Goal: Find contact information: Find contact information

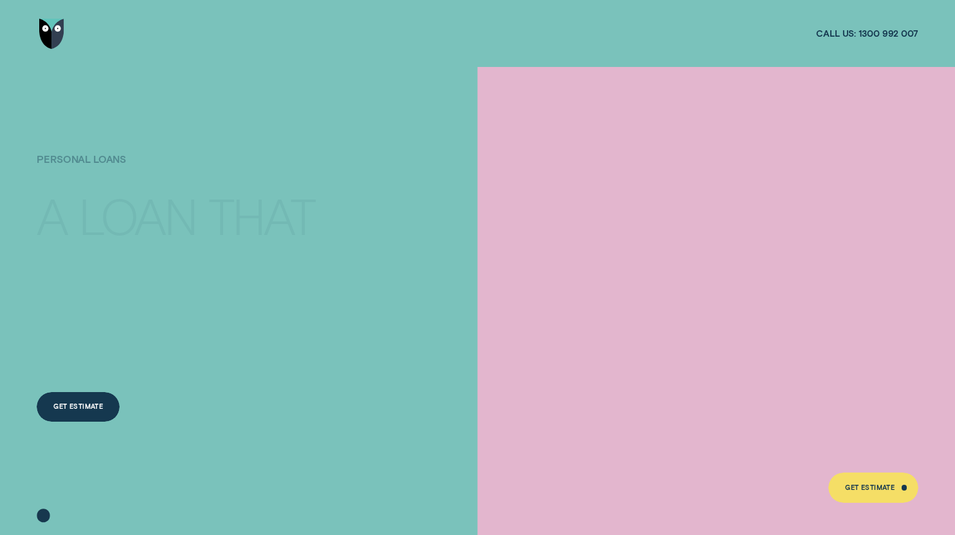
click at [44, 33] on img "Go to home page" at bounding box center [51, 34] width 25 height 30
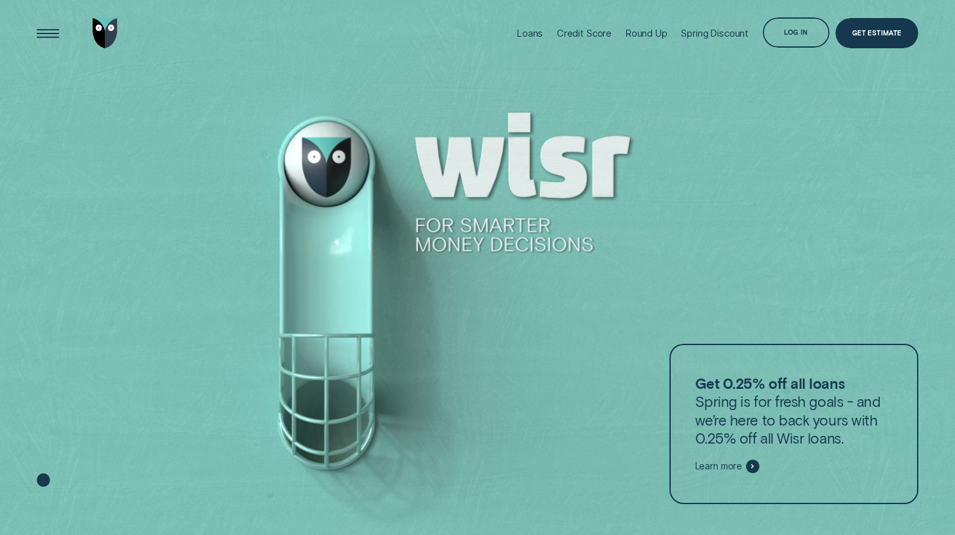
click at [154, 29] on div "Loans Credit Score Round Up Spring Discount Log in Log in Customer Dashboard Vi…" at bounding box center [477, 33] width 881 height 67
drag, startPoint x: 41, startPoint y: 30, endPoint x: 52, endPoint y: 30, distance: 11.6
click at [44, 30] on div "Open Menu" at bounding box center [48, 33] width 42 height 42
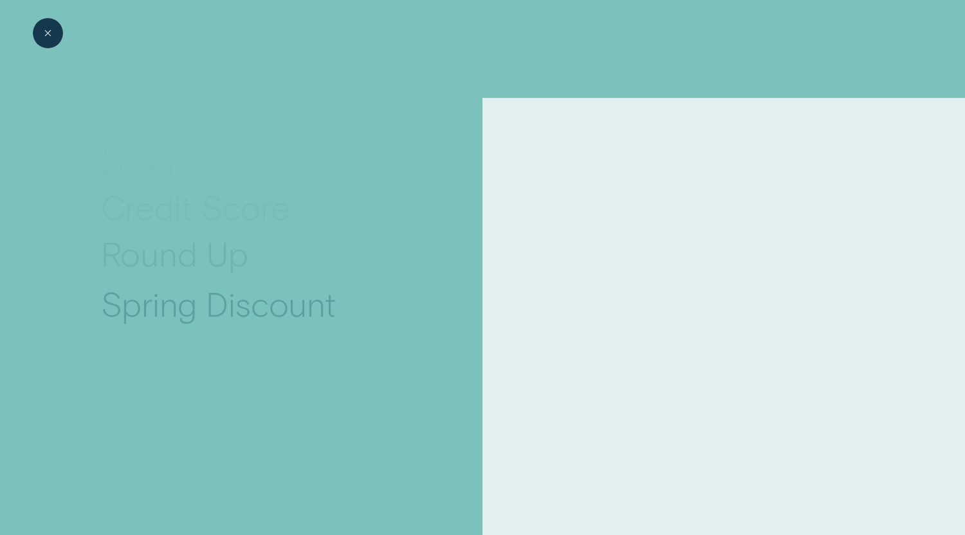
click at [57, 31] on div "Close Menu" at bounding box center [48, 33] width 42 height 42
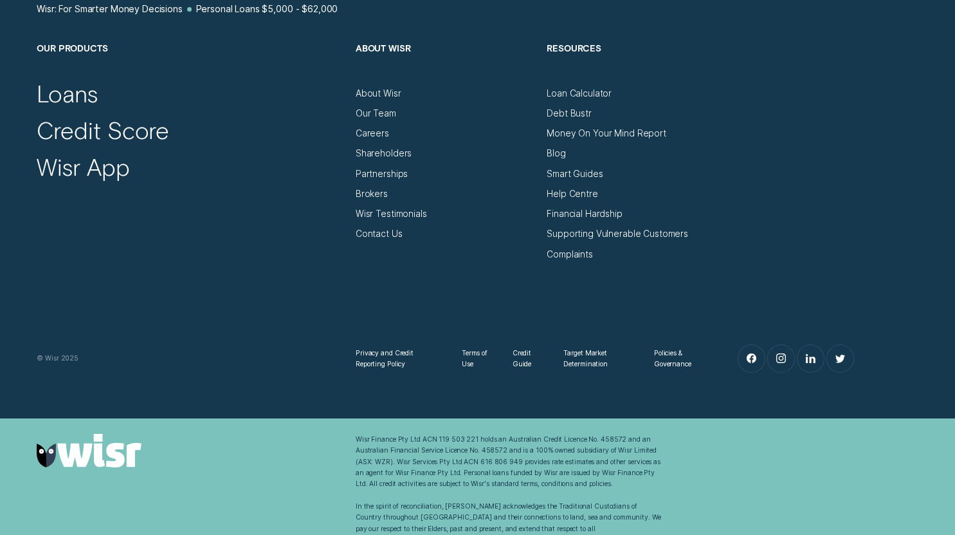
scroll to position [7064, 0]
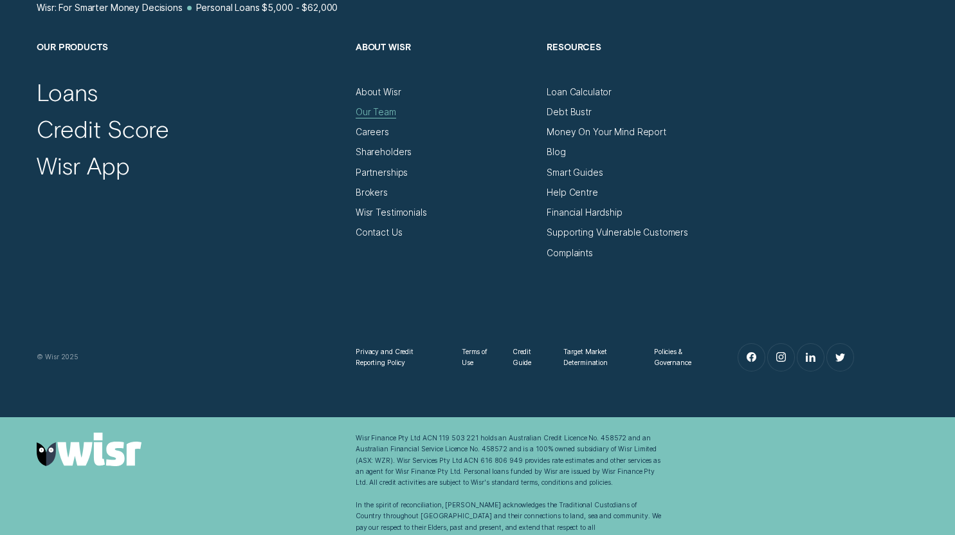
click at [371, 107] on div "Our Team" at bounding box center [376, 112] width 41 height 11
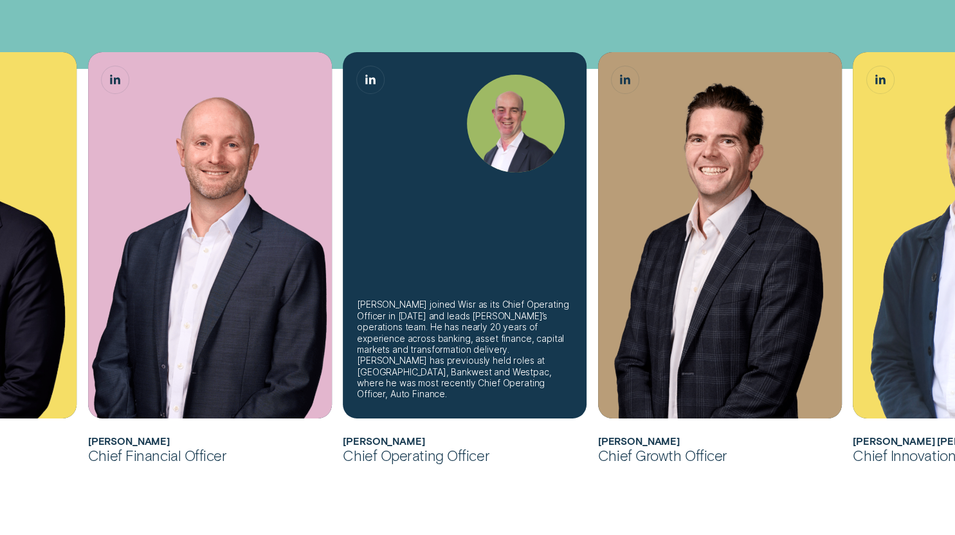
scroll to position [386, 0]
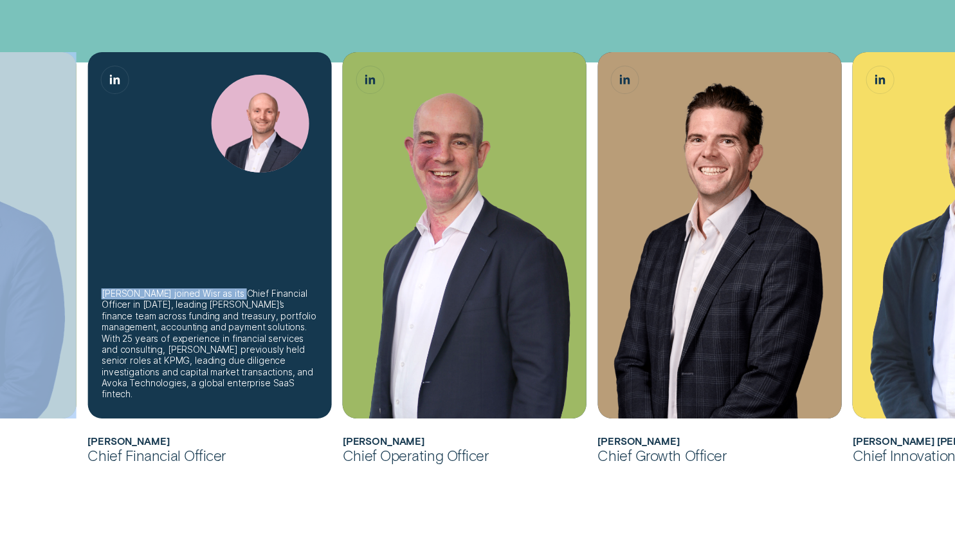
drag, startPoint x: 4, startPoint y: 192, endPoint x: 237, endPoint y: 230, distance: 235.9
click at [237, 230] on ul "[PERSON_NAME] joined Wisr as its Chief Financial Officer in [DATE] before being…" at bounding box center [273, 267] width 893 height 430
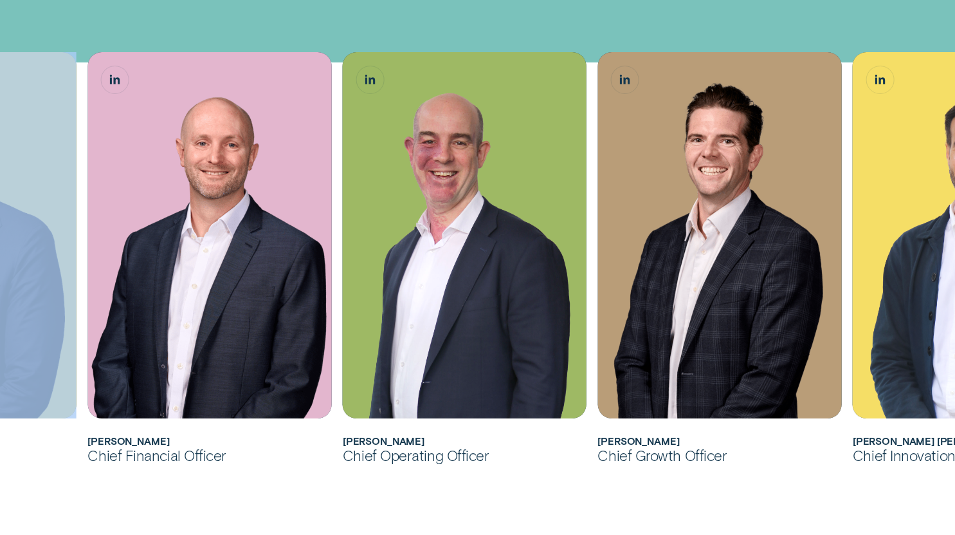
click at [261, 480] on div "[PERSON_NAME] joined Wisr as its Chief Financial Officer in [DATE] before being…" at bounding box center [477, 436] width 955 height 1014
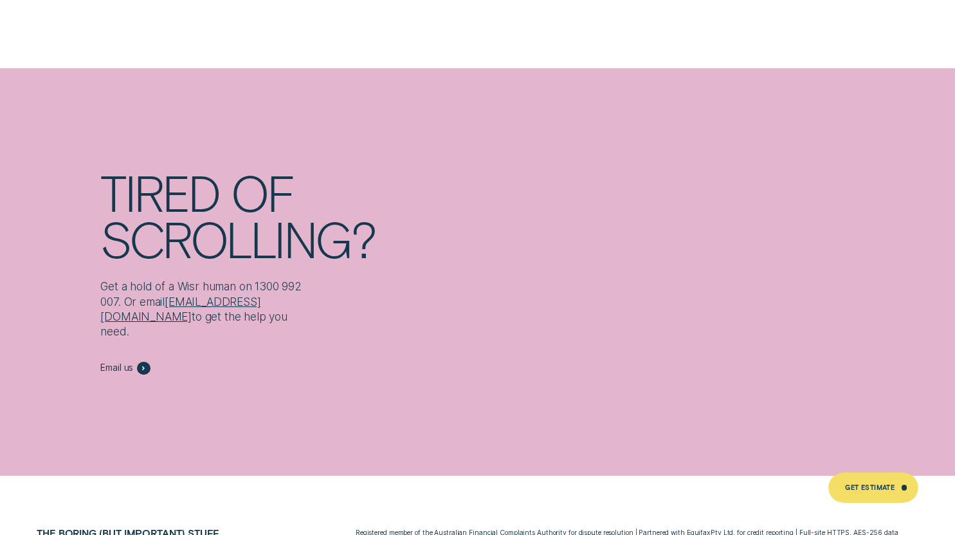
scroll to position [6143, 0]
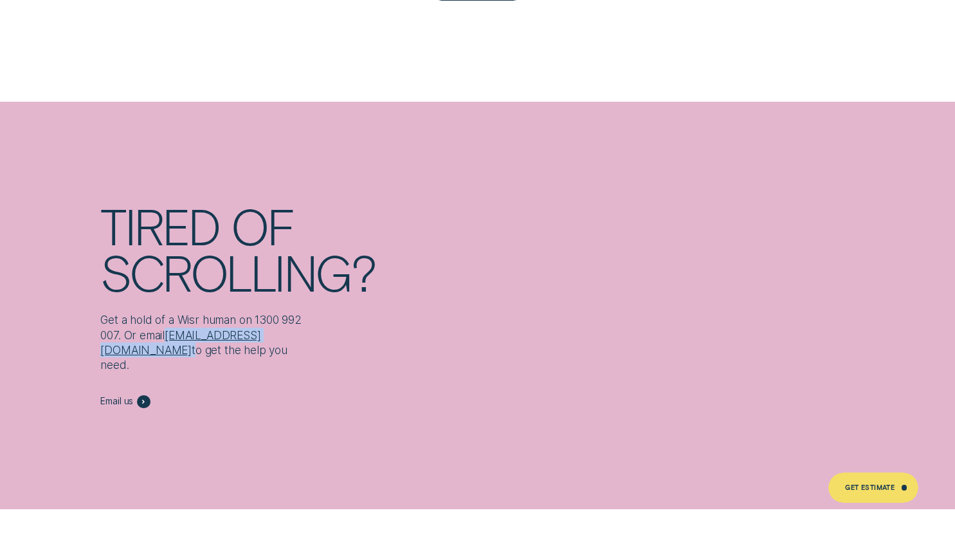
drag, startPoint x: 242, startPoint y: 339, endPoint x: 131, endPoint y: 335, distance: 111.4
click at [131, 335] on p "Get a hold of a Wisr human on [PHONE_NUMBER]. Or email [EMAIL_ADDRESS][DOMAIN_N…" at bounding box center [200, 342] width 201 height 60
click at [478, 373] on div "Email us" at bounding box center [318, 391] width 436 height 36
drag, startPoint x: 167, startPoint y: 335, endPoint x: 456, endPoint y: 334, distance: 288.2
click at [456, 334] on div "Tired of scrolling? Get a hold of a Wisr human on [PHONE_NUMBER]. Or email [EMA…" at bounding box center [318, 305] width 447 height 207
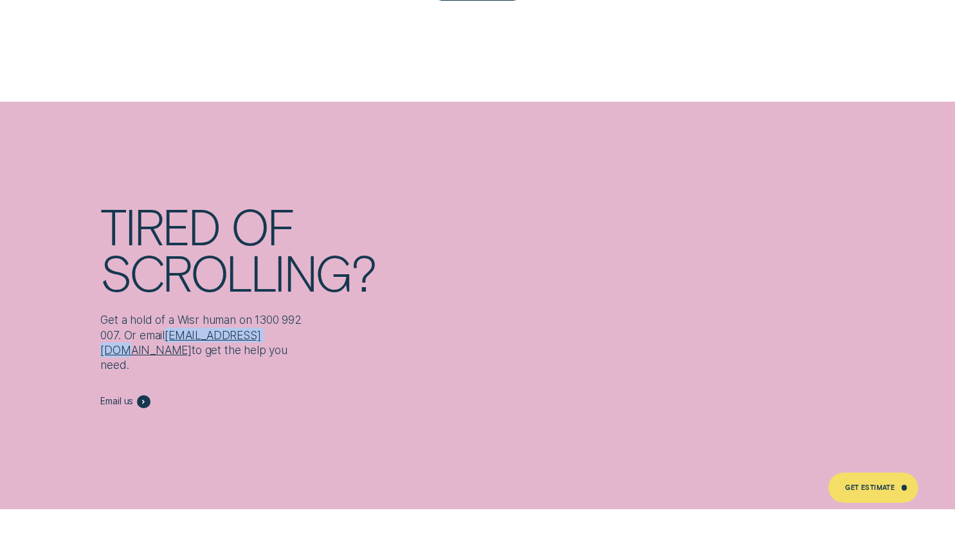
drag, startPoint x: 241, startPoint y: 336, endPoint x: 133, endPoint y: 339, distance: 108.1
click at [133, 339] on p "Get a hold of a Wisr human on [PHONE_NUMBER]. Or email [EMAIL_ADDRESS][DOMAIN_N…" at bounding box center [200, 342] width 201 height 60
copy link "[EMAIL_ADDRESS][DOMAIN_NAME]"
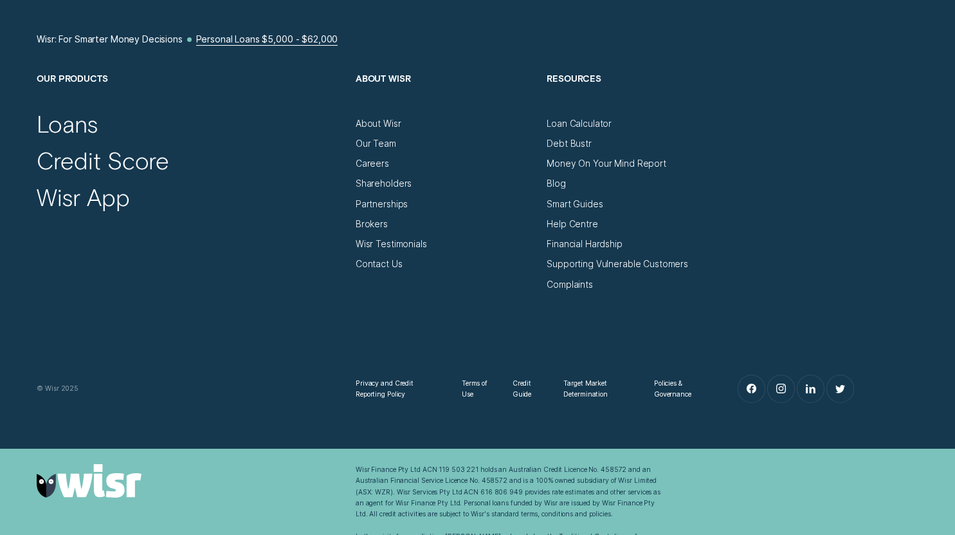
scroll to position [7064, 0]
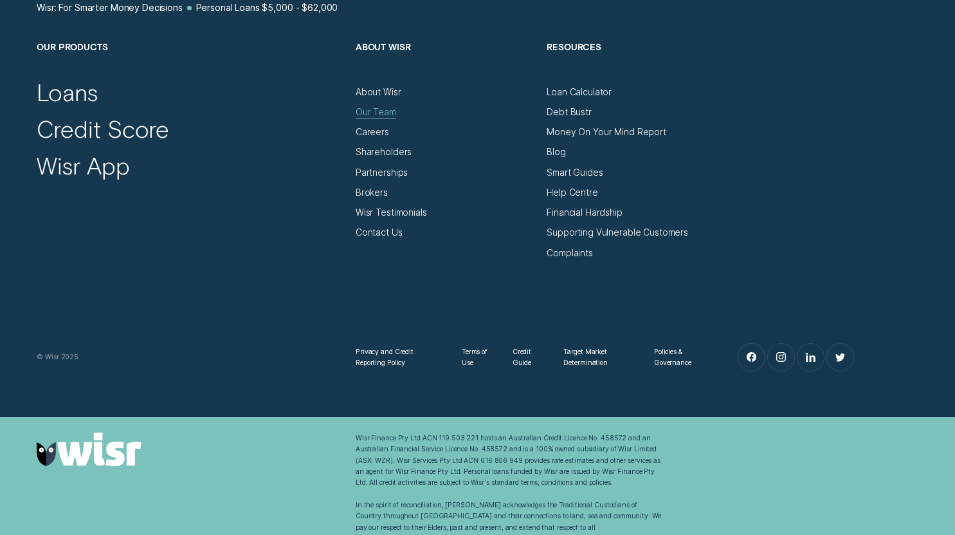
click at [385, 107] on div "Our Team" at bounding box center [376, 112] width 41 height 11
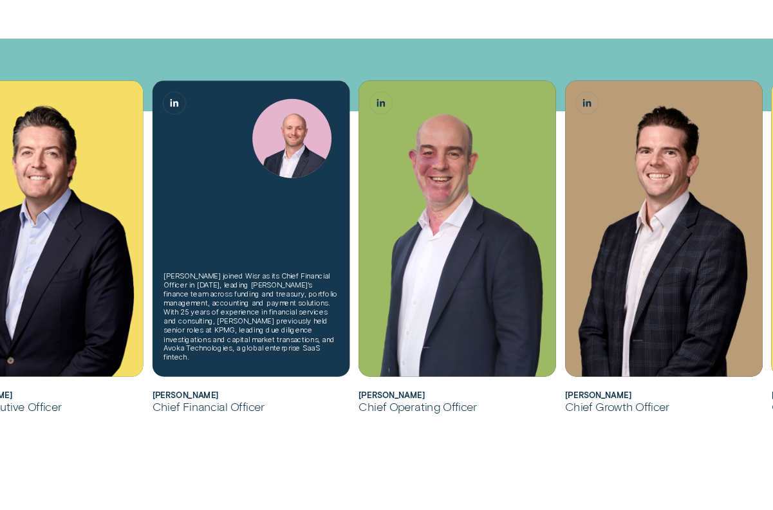
scroll to position [386, 0]
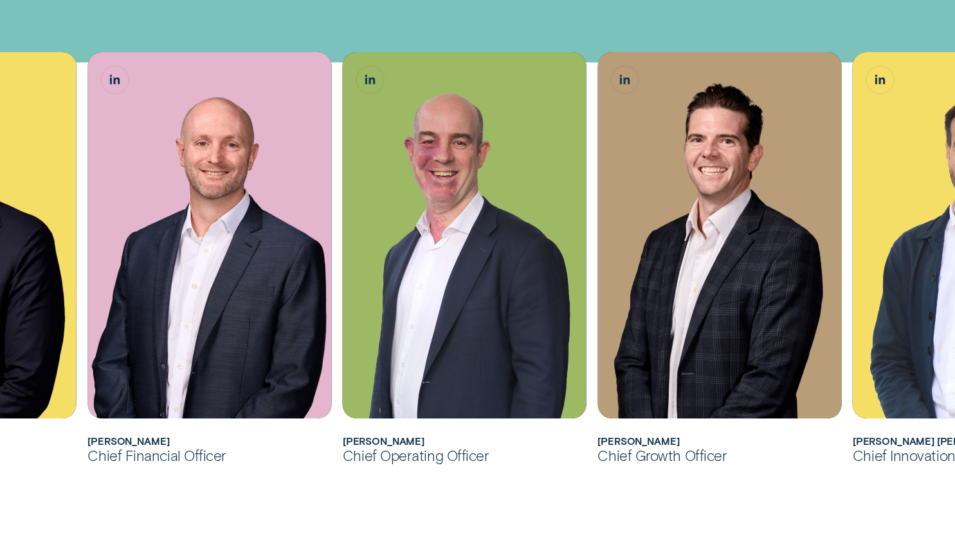
drag, startPoint x: 932, startPoint y: 497, endPoint x: 800, endPoint y: 496, distance: 131.9
click at [800, 497] on div "[PERSON_NAME] joined Wisr as its Chief Financial Officer in [DATE] before being…" at bounding box center [477, 436] width 955 height 1014
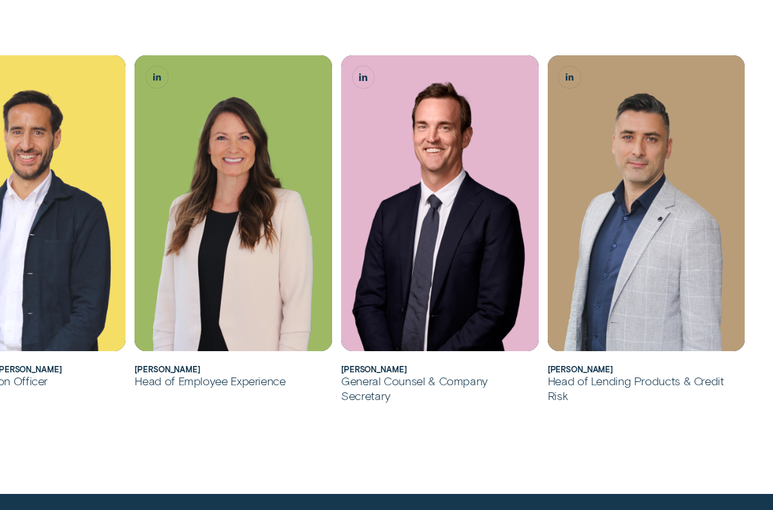
scroll to position [692, 0]
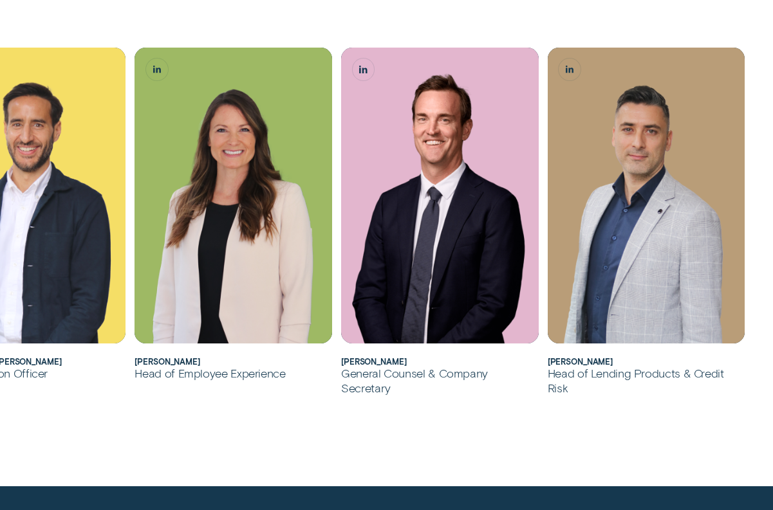
drag, startPoint x: 622, startPoint y: 360, endPoint x: 549, endPoint y: 361, distance: 72.1
click at [549, 361] on h2 "[PERSON_NAME]" at bounding box center [647, 362] width 198 height 10
copy h2 "[PERSON_NAME]"
click at [629, 457] on div "[PERSON_NAME] joined Wisr as its Chief Financial Officer in [DATE] before being…" at bounding box center [386, 25] width 773 height 923
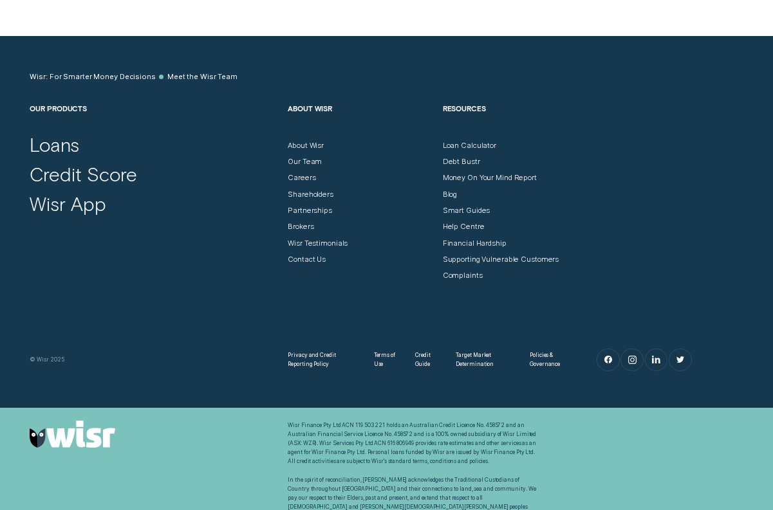
scroll to position [1154, 0]
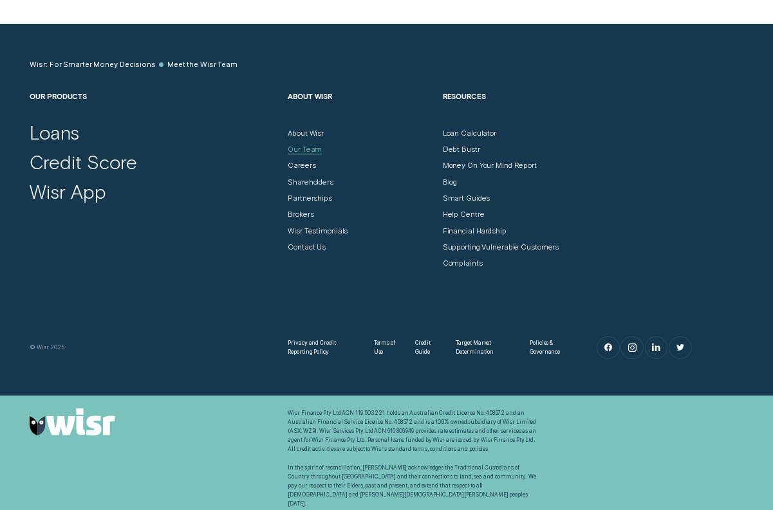
click at [313, 145] on div "Our Team" at bounding box center [305, 149] width 34 height 9
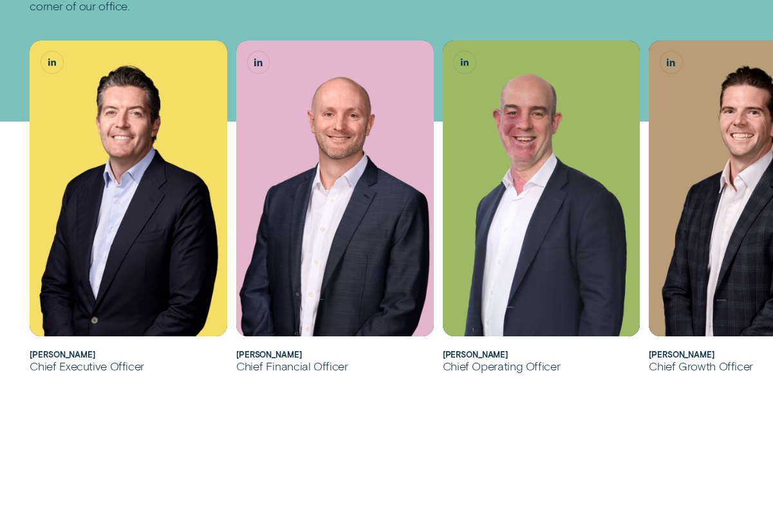
scroll to position [257, 0]
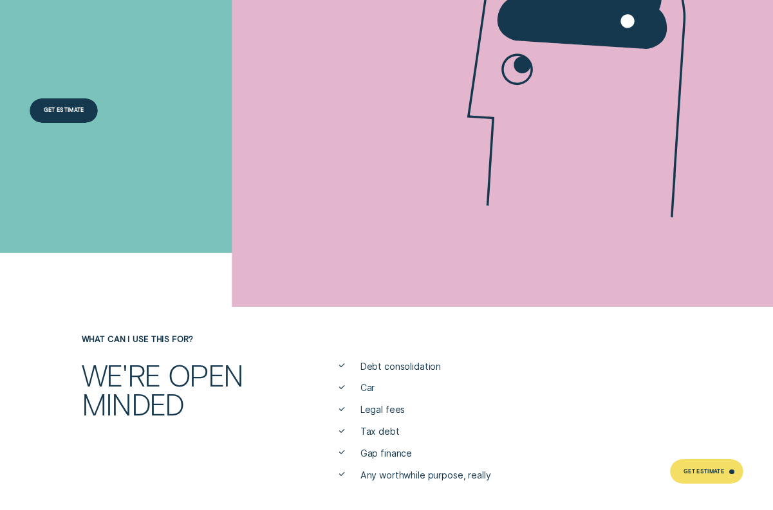
scroll to position [5378, 0]
